Goal: Information Seeking & Learning: Check status

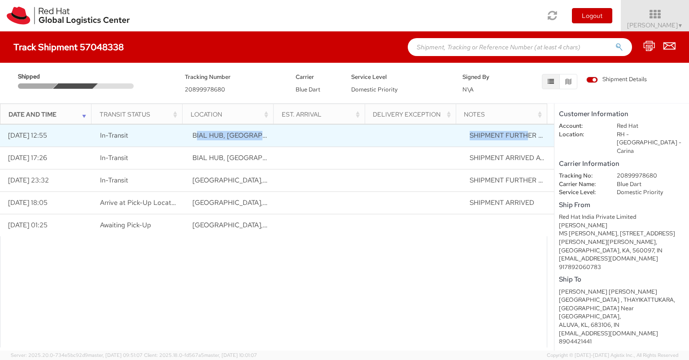
drag, startPoint x: 195, startPoint y: 133, endPoint x: 523, endPoint y: 133, distance: 328.0
click at [523, 133] on tr "[DATE] 12:55 In-Transit BIAL [GEOGRAPHIC_DATA], [GEOGRAPHIC_DATA], [GEOGRAPHIC_…" at bounding box center [277, 135] width 554 height 22
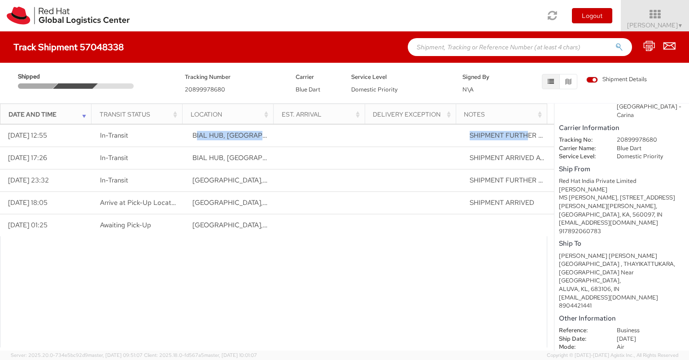
scroll to position [53, 0]
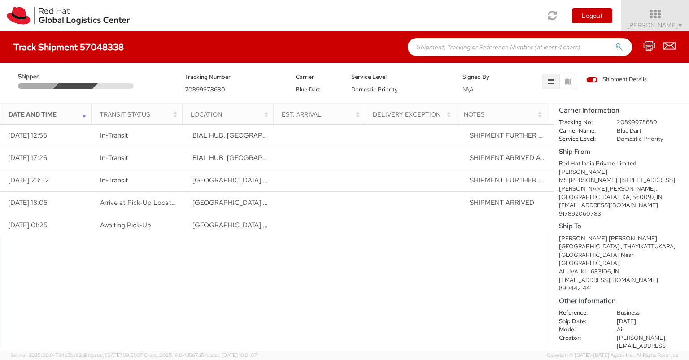
click at [83, 118] on div "Date and Time" at bounding box center [49, 114] width 80 height 9
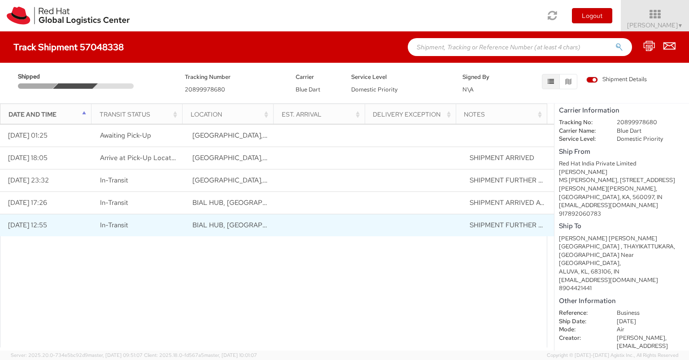
click at [216, 227] on span "BIAL HUB, [GEOGRAPHIC_DATA], [GEOGRAPHIC_DATA]" at bounding box center [279, 225] width 175 height 9
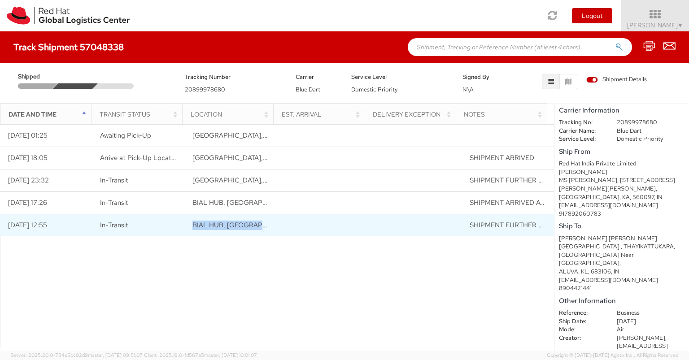
click at [216, 227] on span "BIAL HUB, [GEOGRAPHIC_DATA], [GEOGRAPHIC_DATA]" at bounding box center [279, 225] width 175 height 9
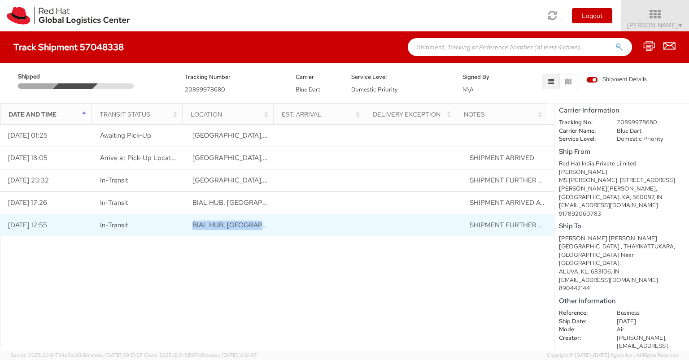
click at [216, 227] on span "BIAL HUB, [GEOGRAPHIC_DATA], [GEOGRAPHIC_DATA]" at bounding box center [279, 225] width 175 height 9
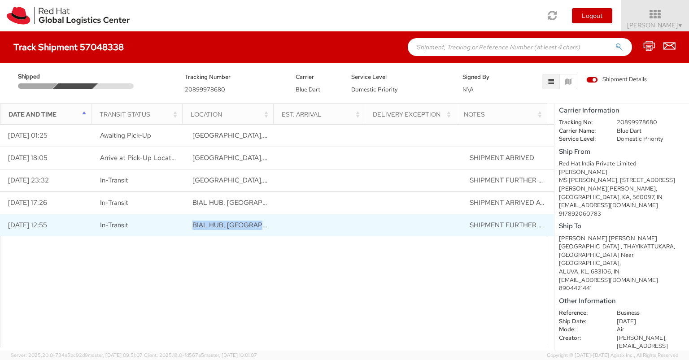
click at [216, 227] on span "BIAL HUB, [GEOGRAPHIC_DATA], [GEOGRAPHIC_DATA]" at bounding box center [279, 225] width 175 height 9
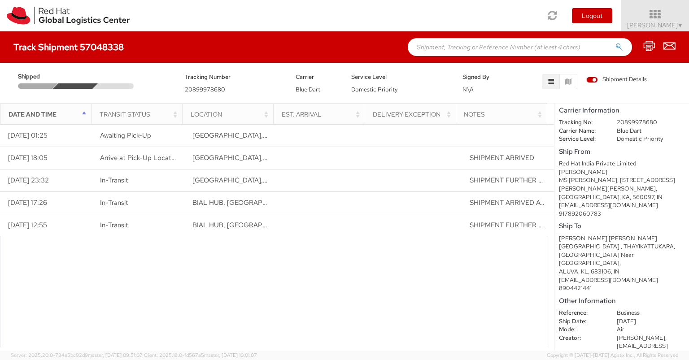
click at [201, 90] on span "20899978680" at bounding box center [205, 90] width 40 height 8
copy span "20899978680"
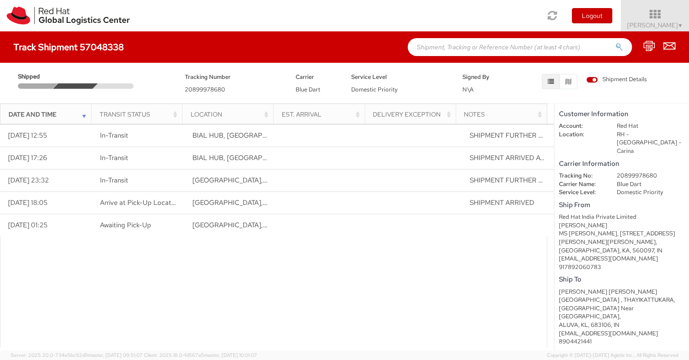
click at [205, 92] on span "20899978680" at bounding box center [205, 90] width 40 height 8
copy span "20899978680"
